Goal: Answer question/provide support

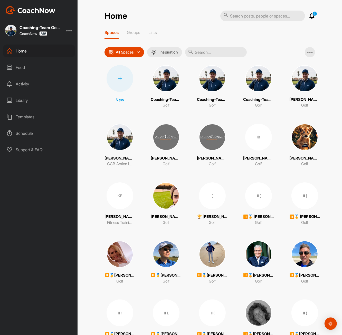
click at [199, 51] on input "text" at bounding box center [216, 52] width 62 height 10
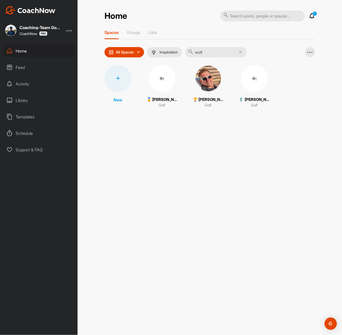
type input "wolf"
click at [255, 88] on div "�(" at bounding box center [254, 78] width 27 height 27
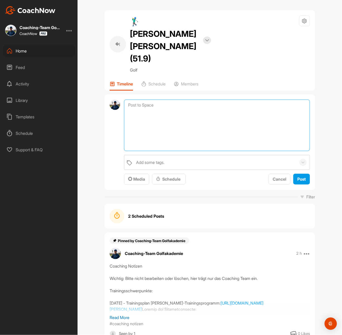
click at [138, 99] on textarea at bounding box center [217, 124] width 186 height 51
paste textarea "Hallo Nicole, herzlich willkommen im Handicap Coaching. Poste in diesem 1:1 Kan…"
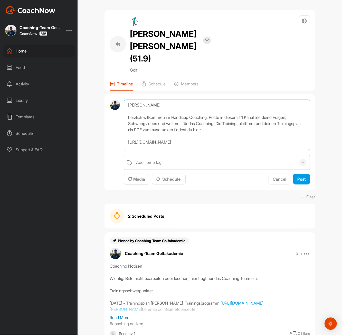
drag, startPoint x: 151, startPoint y: 80, endPoint x: 139, endPoint y: 81, distance: 12.6
click at [139, 99] on textarea "Hallo Nicole, herzlich willkommen im Handicap Coaching. Poste in diesem 1:1 Kan…" at bounding box center [217, 124] width 186 height 51
type textarea "Hallo Wolf, herzlich willkommen im Handicap Coaching. Poste in diesem 1:1 Kanal…"
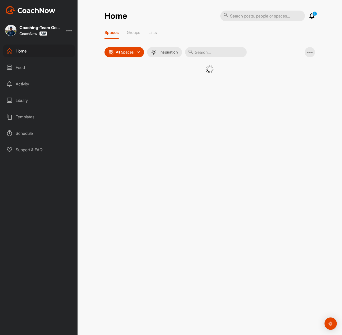
click at [210, 52] on input "text" at bounding box center [216, 52] width 62 height 10
type input "hössle"
click at [170, 77] on div "�(" at bounding box center [162, 78] width 27 height 27
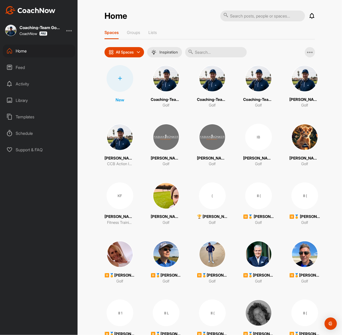
click at [210, 55] on input "text" at bounding box center [216, 52] width 62 height 10
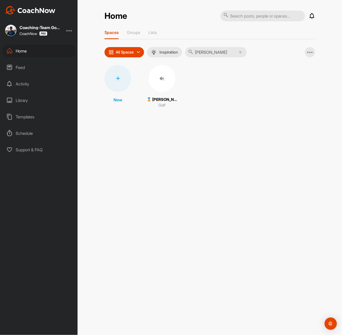
type input "voß"
click at [160, 78] on div "�(" at bounding box center [162, 78] width 27 height 27
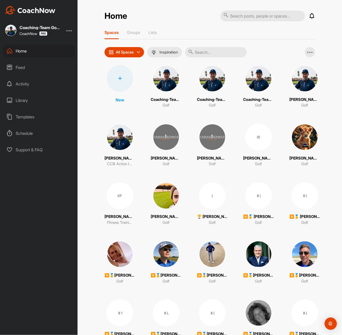
click at [204, 50] on input "text" at bounding box center [216, 52] width 62 height 10
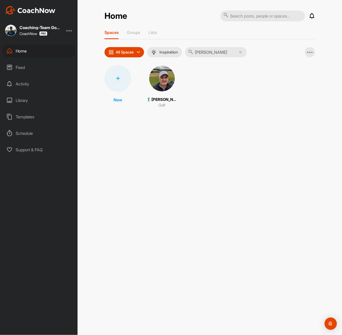
type input "[PERSON_NAME]"
click at [168, 87] on img at bounding box center [162, 78] width 27 height 27
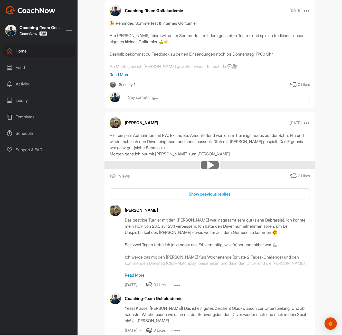
scroll to position [1381, 0]
